Goal: Transaction & Acquisition: Purchase product/service

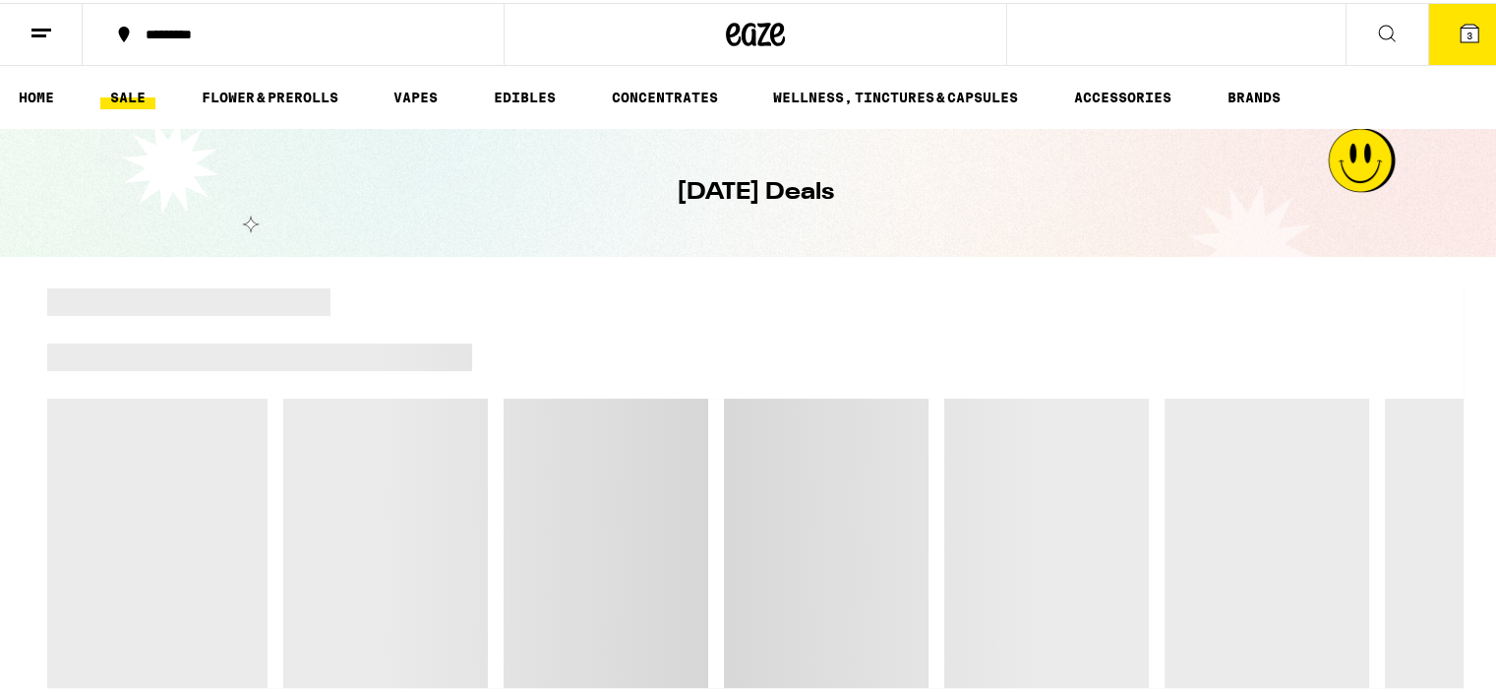
click at [529, 86] on link "EDIBLES" at bounding box center [525, 95] width 82 height 24
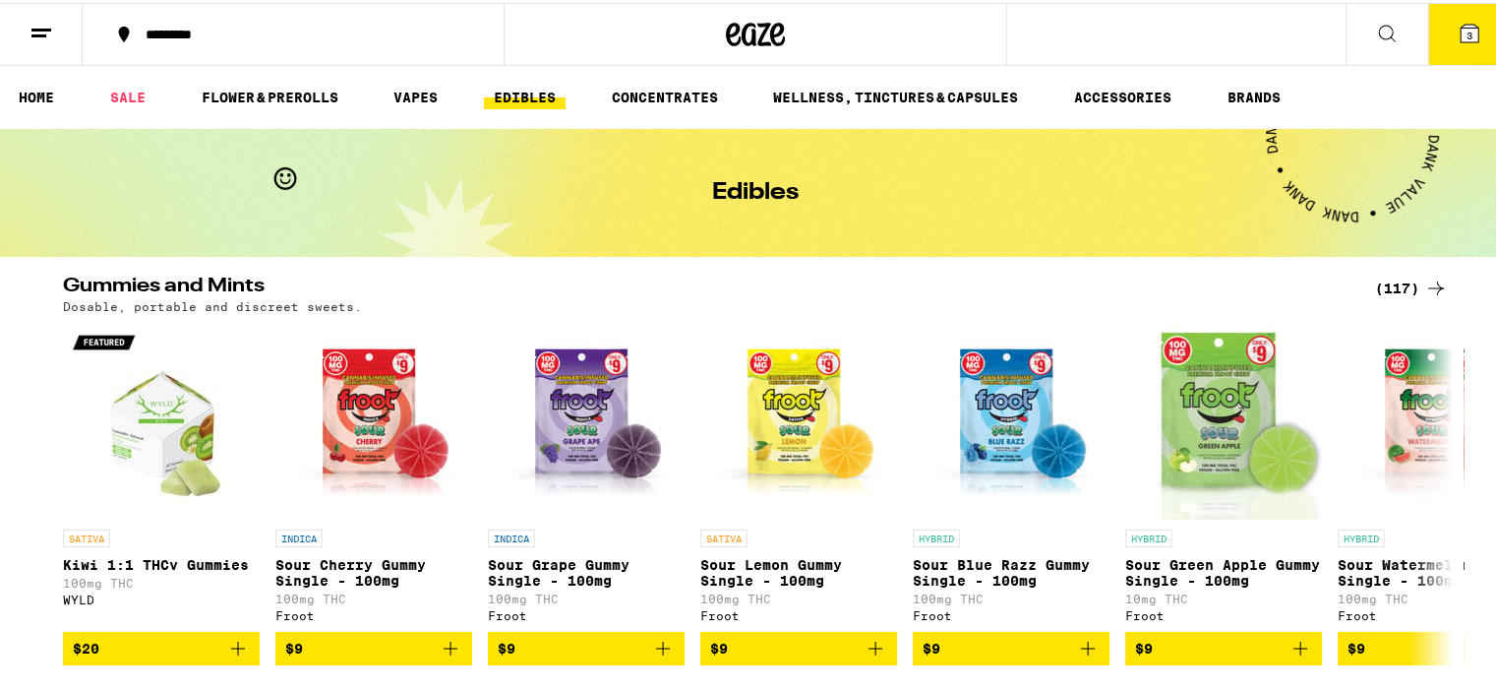
click at [1394, 278] on div "(117)" at bounding box center [1411, 285] width 73 height 24
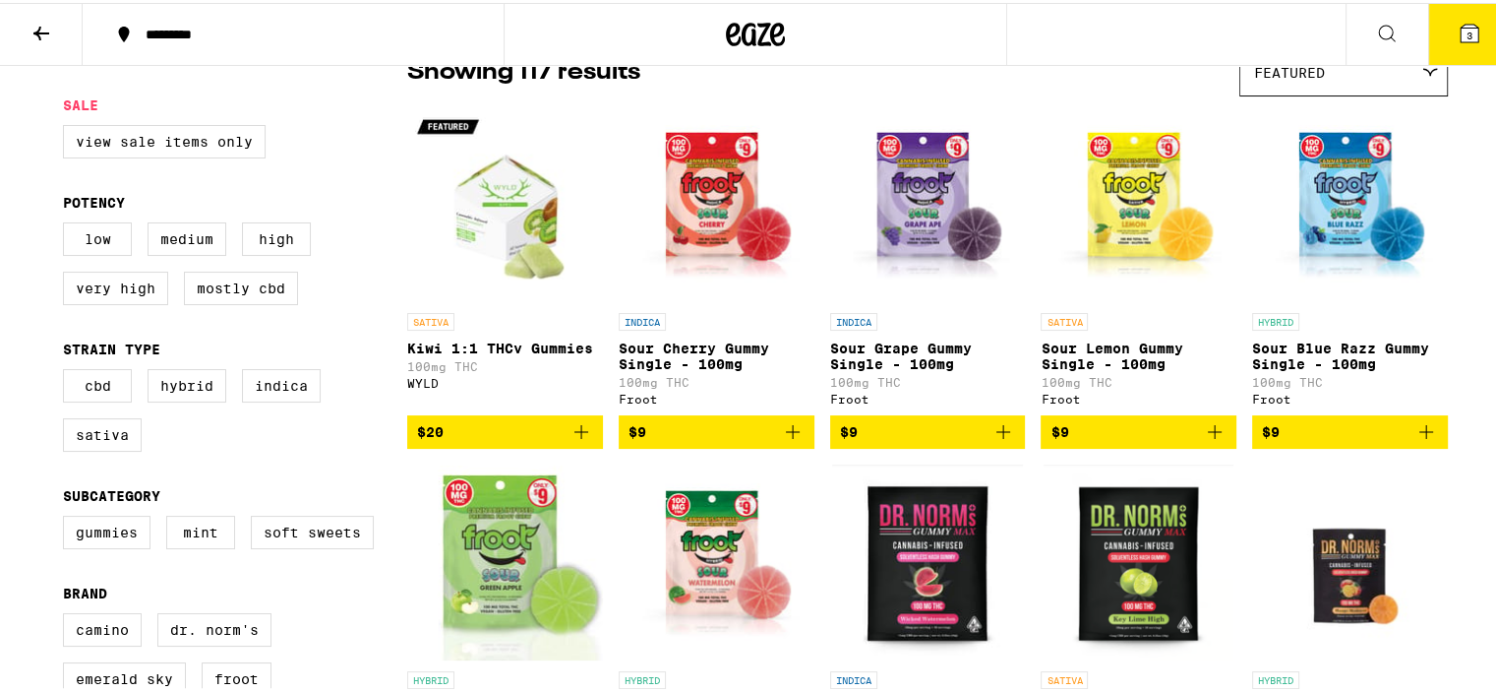
scroll to position [197, 0]
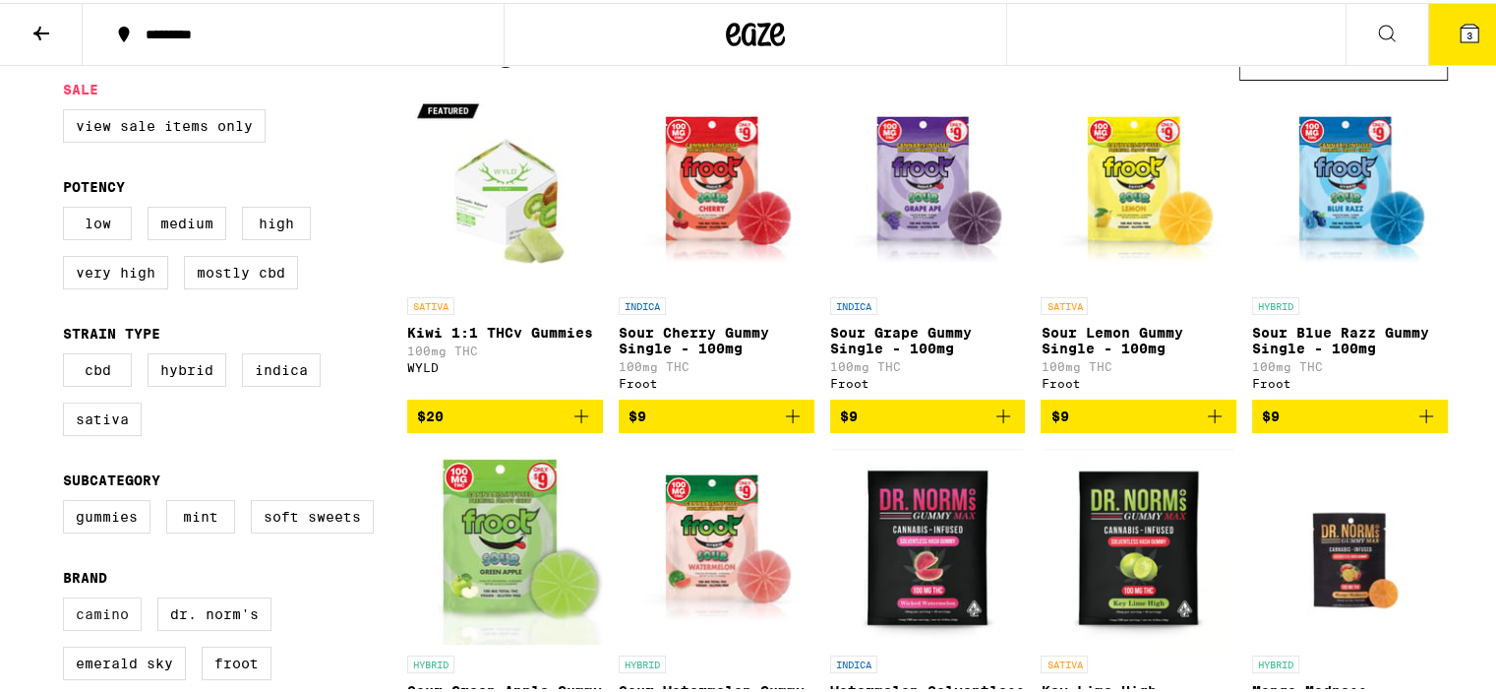
click at [95, 621] on label "Camino" at bounding box center [102, 610] width 79 height 33
click at [68, 598] on input "Camino" at bounding box center [67, 597] width 1 height 1
checkbox input "true"
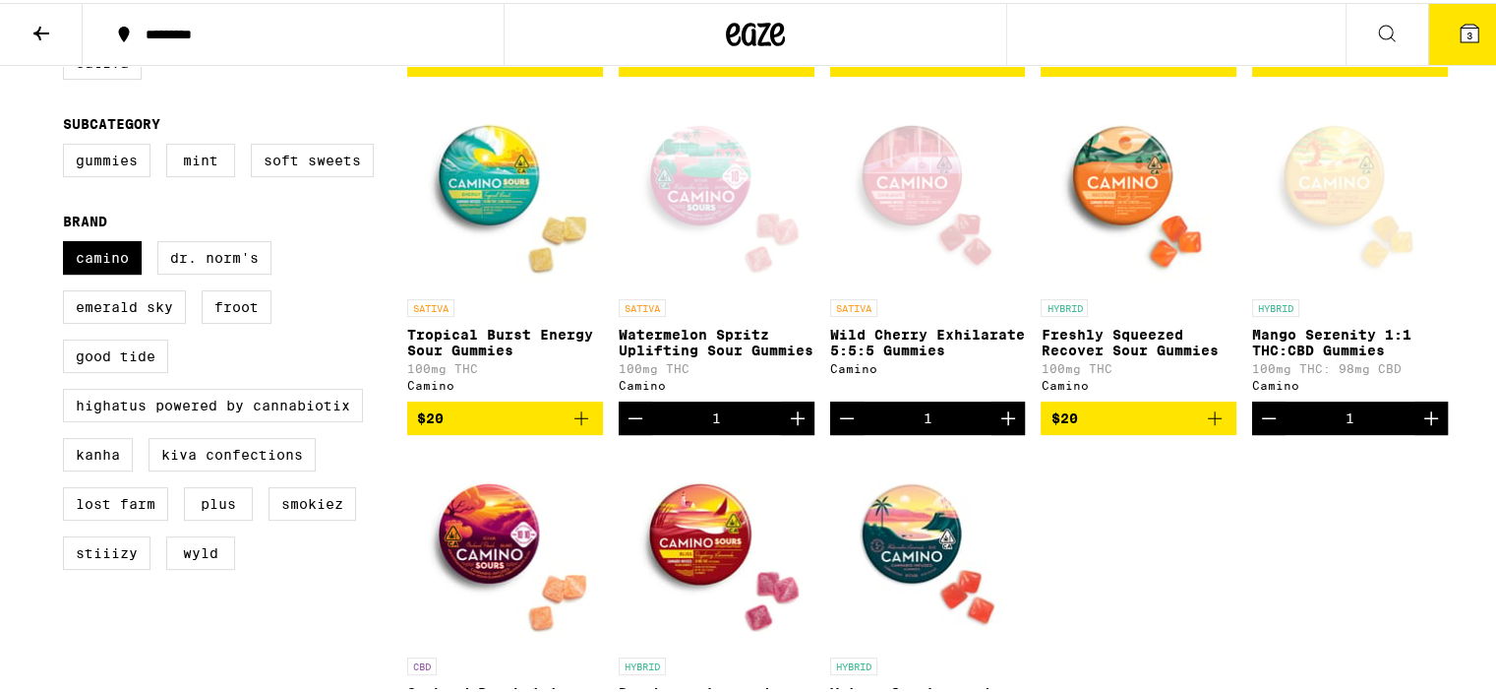
scroll to position [590, 0]
